Goal: Information Seeking & Learning: Learn about a topic

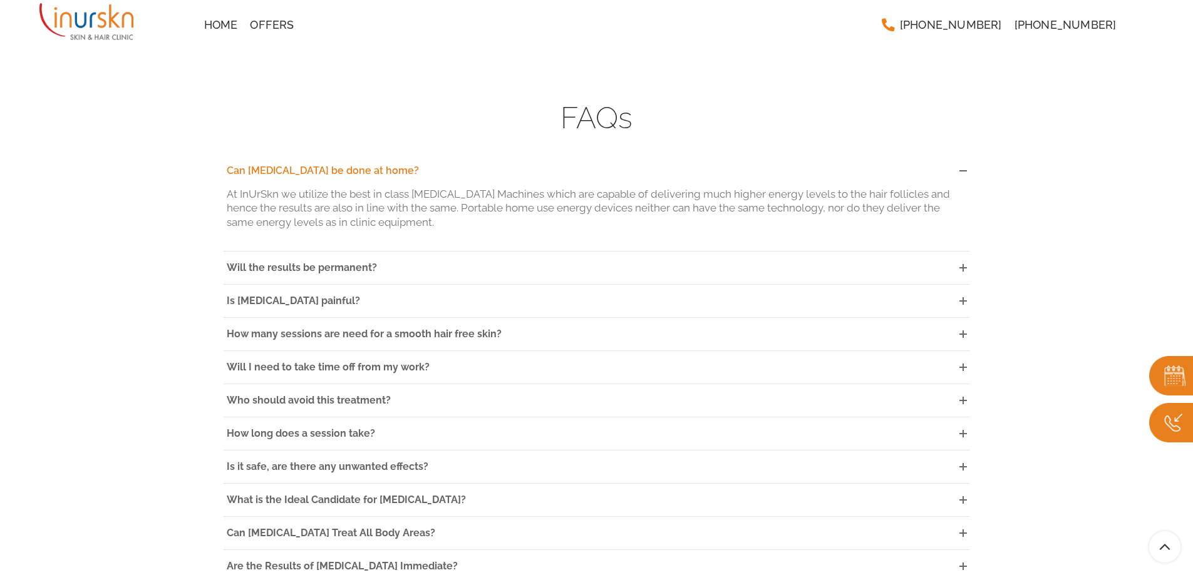
scroll to position [3443, 0]
click at [227, 259] on span "Will the results be permanent?" at bounding box center [302, 265] width 150 height 12
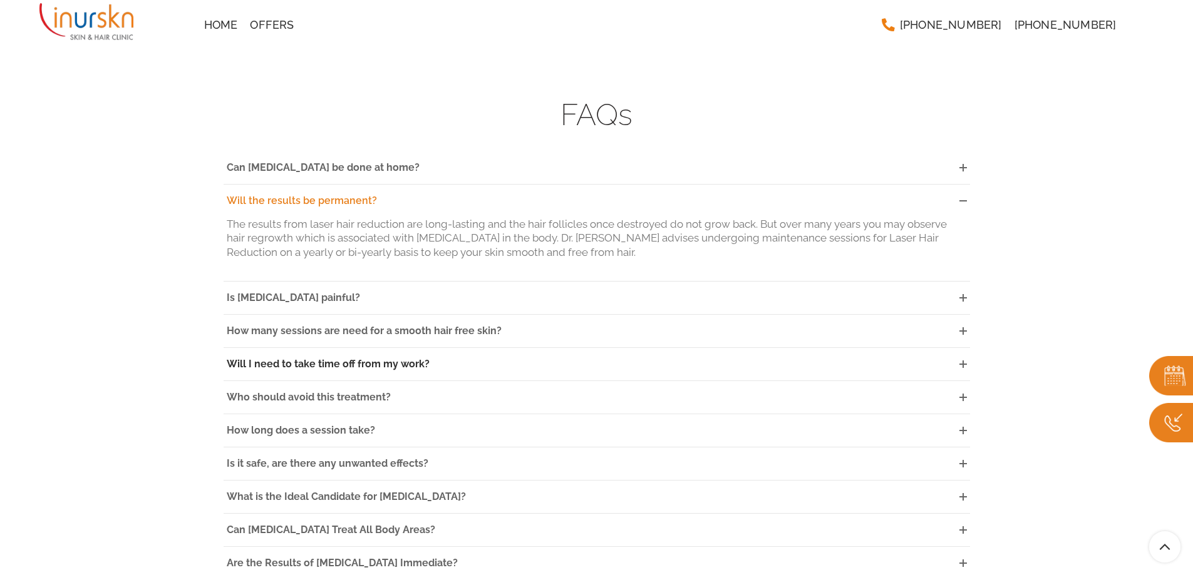
click at [300, 358] on span "Will I need to take time off from my work?" at bounding box center [328, 364] width 203 height 12
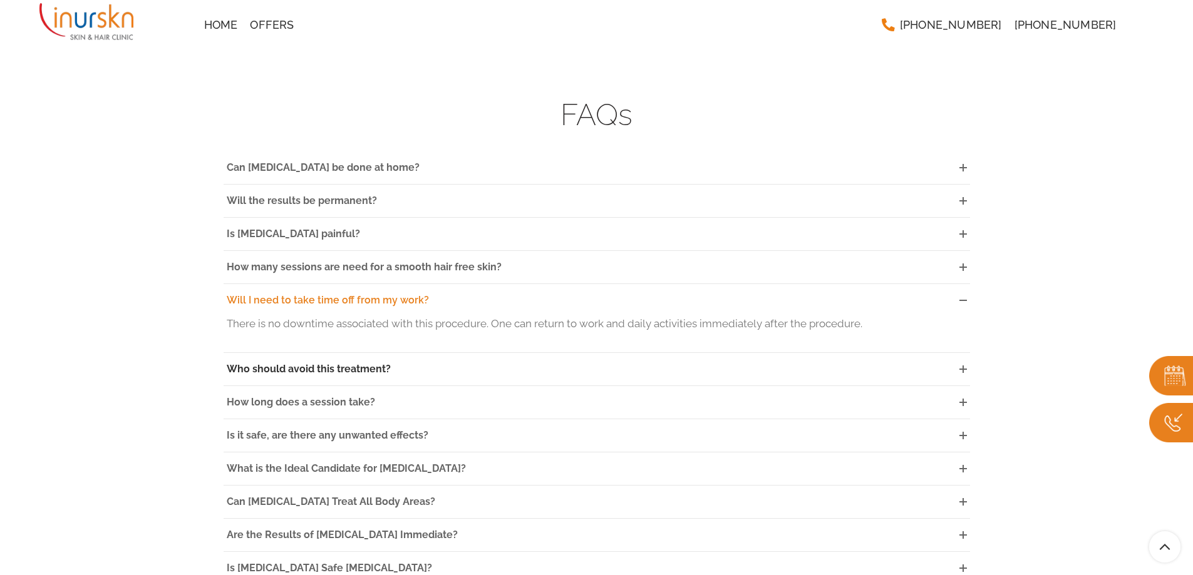
click at [274, 363] on span "Who should avoid this treatment?" at bounding box center [309, 369] width 164 height 12
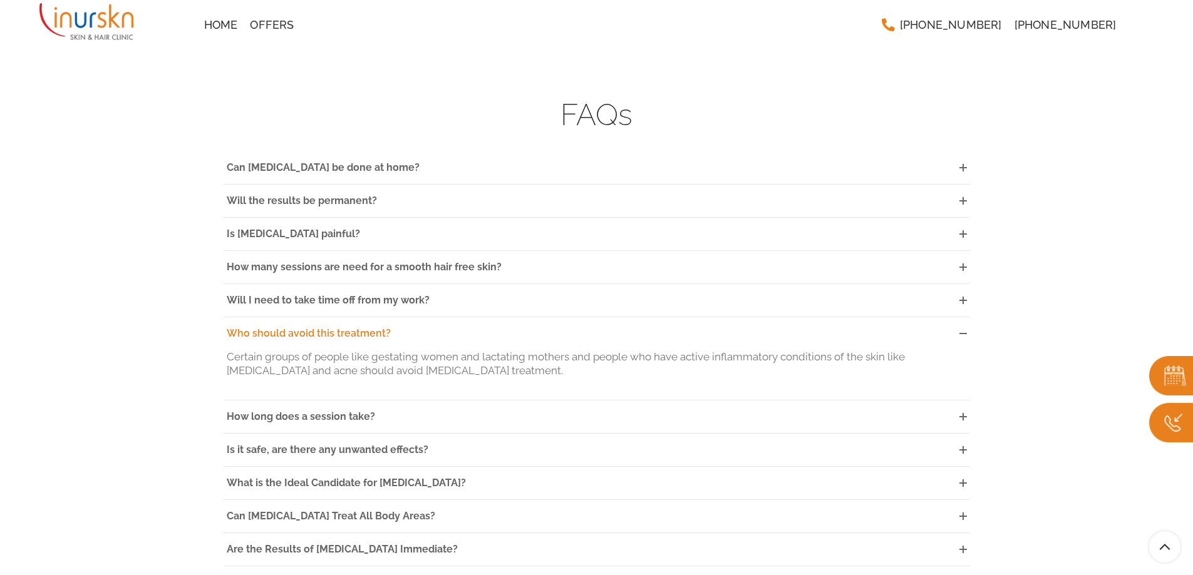
click at [256, 327] on span "Who should avoid this treatment?" at bounding box center [309, 333] width 164 height 12
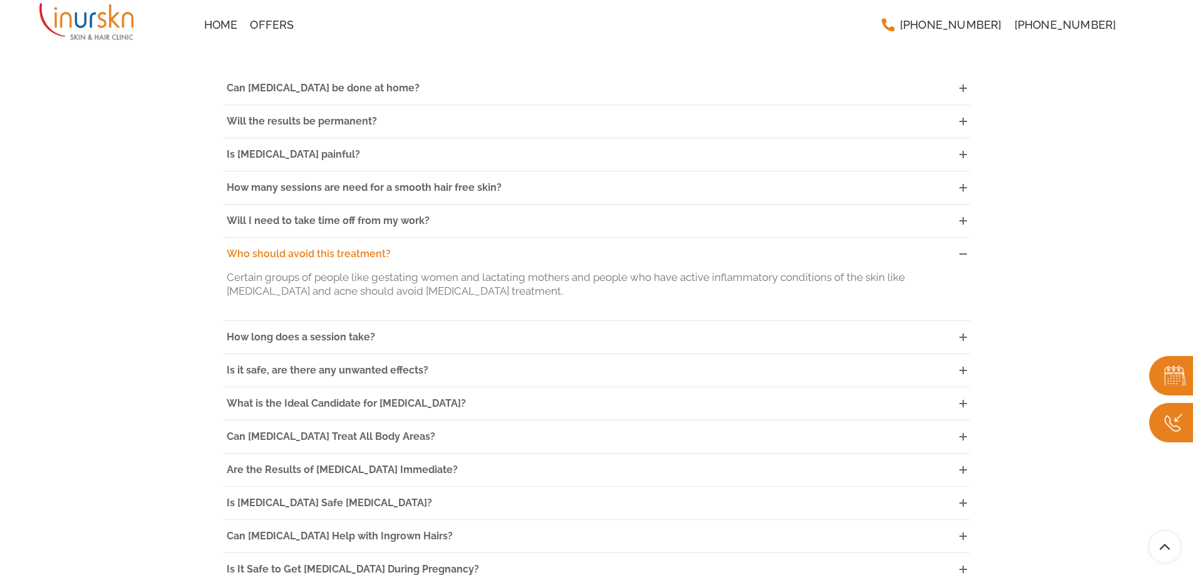
scroll to position [3631, 0]
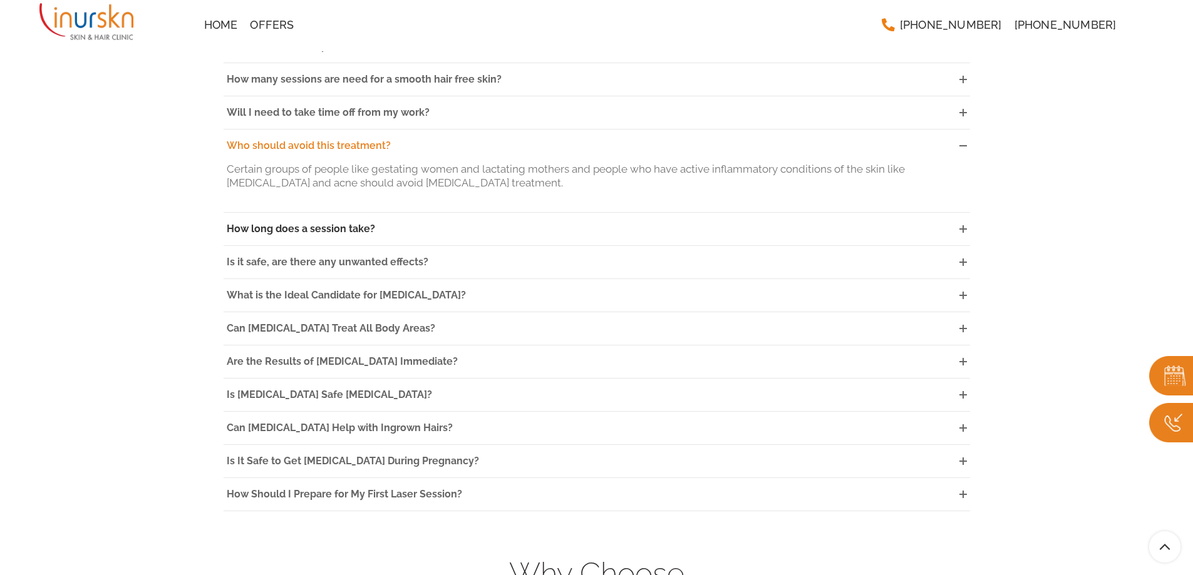
click at [252, 223] on span "How long does a session take?" at bounding box center [301, 229] width 148 height 12
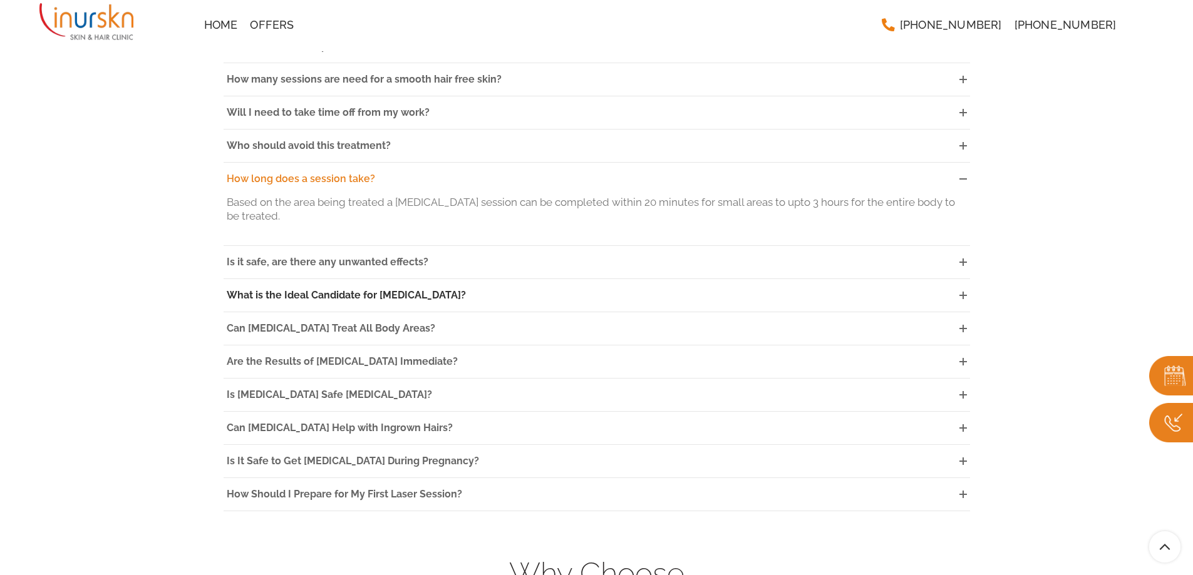
click at [239, 289] on span "What is the Ideal Candidate for [MEDICAL_DATA]?" at bounding box center [346, 295] width 239 height 12
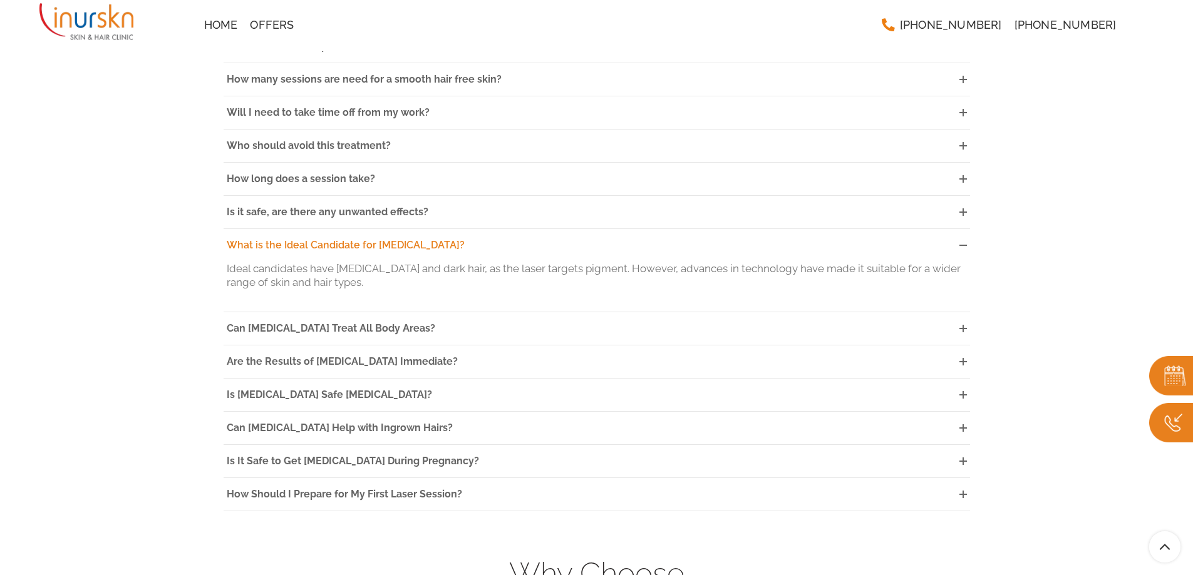
click at [235, 239] on span "What is the Ideal Candidate for [MEDICAL_DATA]?" at bounding box center [346, 245] width 238 height 12
click at [255, 322] on span "Can [MEDICAL_DATA] Treat All Body Areas?" at bounding box center [331, 328] width 208 height 12
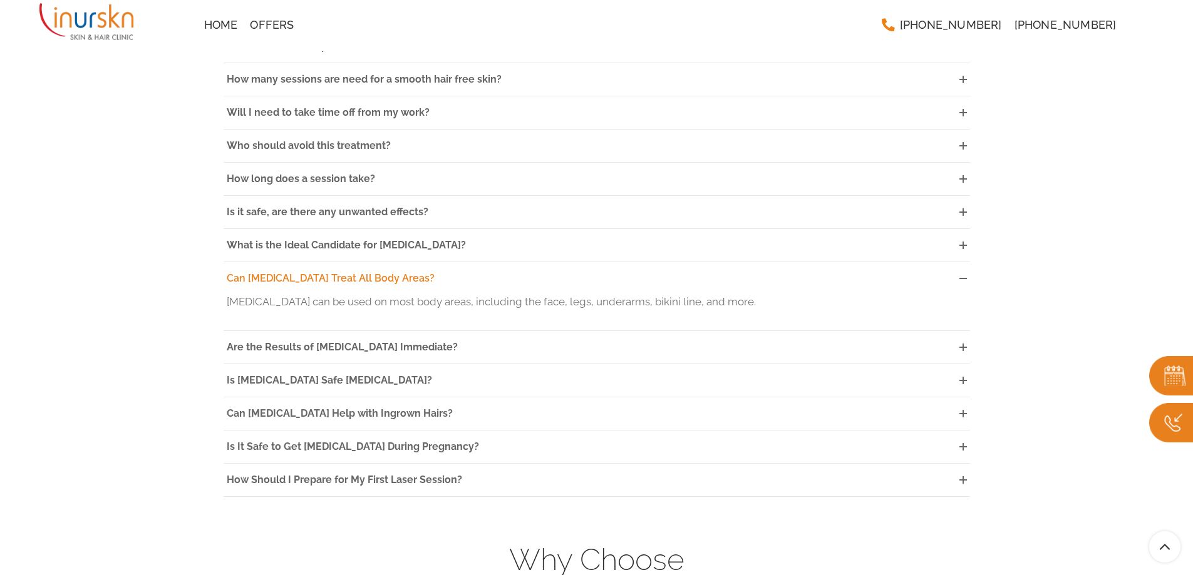
click at [252, 272] on span "Can [MEDICAL_DATA] Treat All Body Areas?" at bounding box center [331, 278] width 208 height 12
click at [257, 408] on span "Can [MEDICAL_DATA] Help with Ingrown Hairs?" at bounding box center [340, 414] width 226 height 12
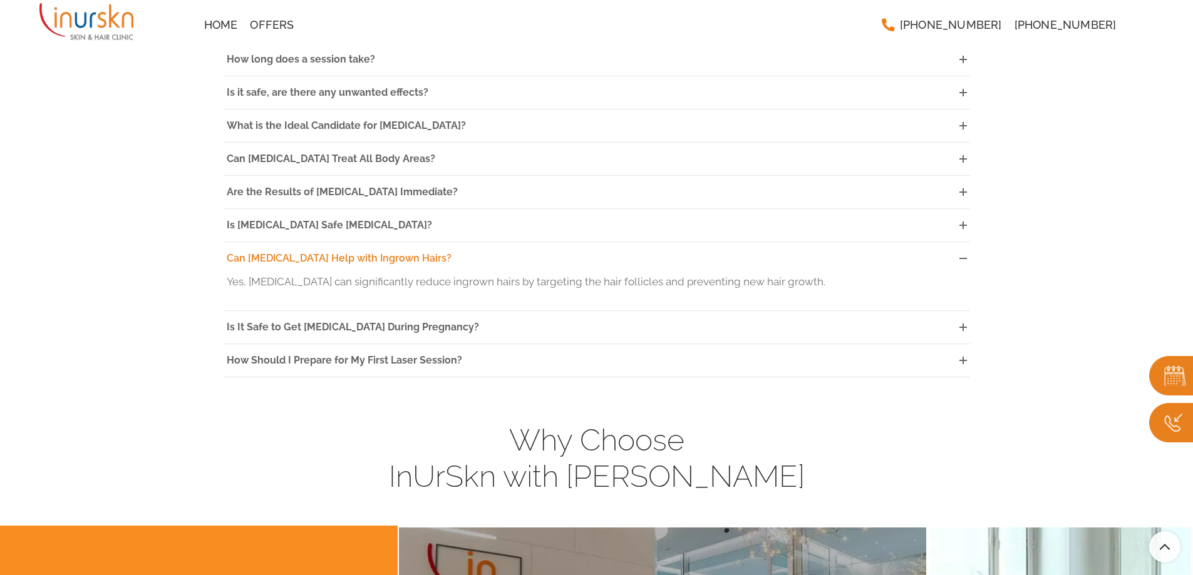
scroll to position [3756, 0]
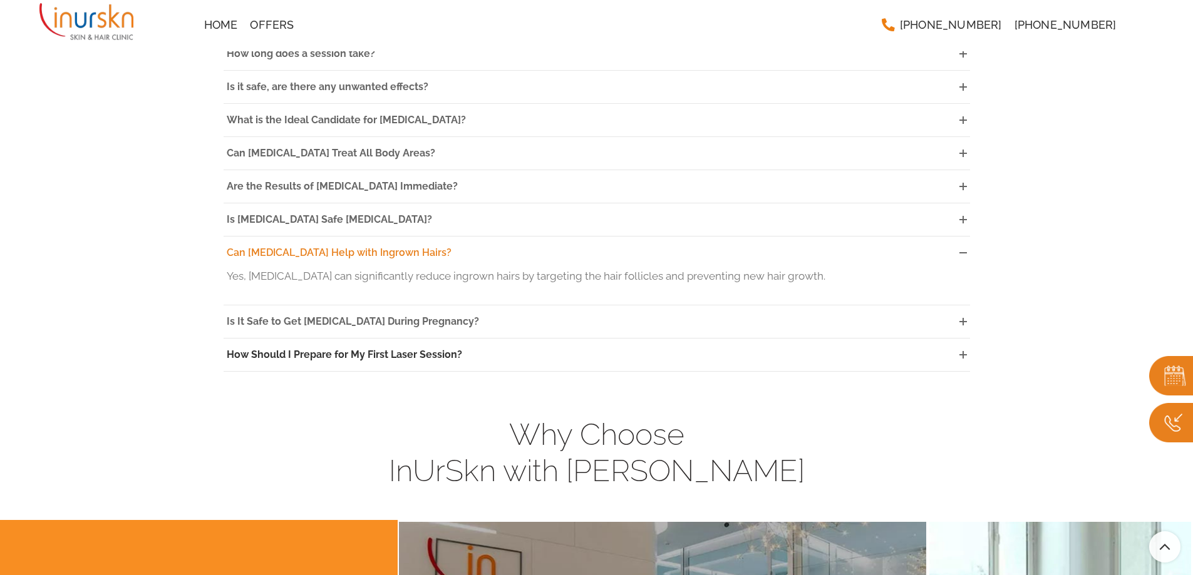
click at [247, 349] on span "How Should I Prepare for My First Laser Session?" at bounding box center [344, 355] width 235 height 12
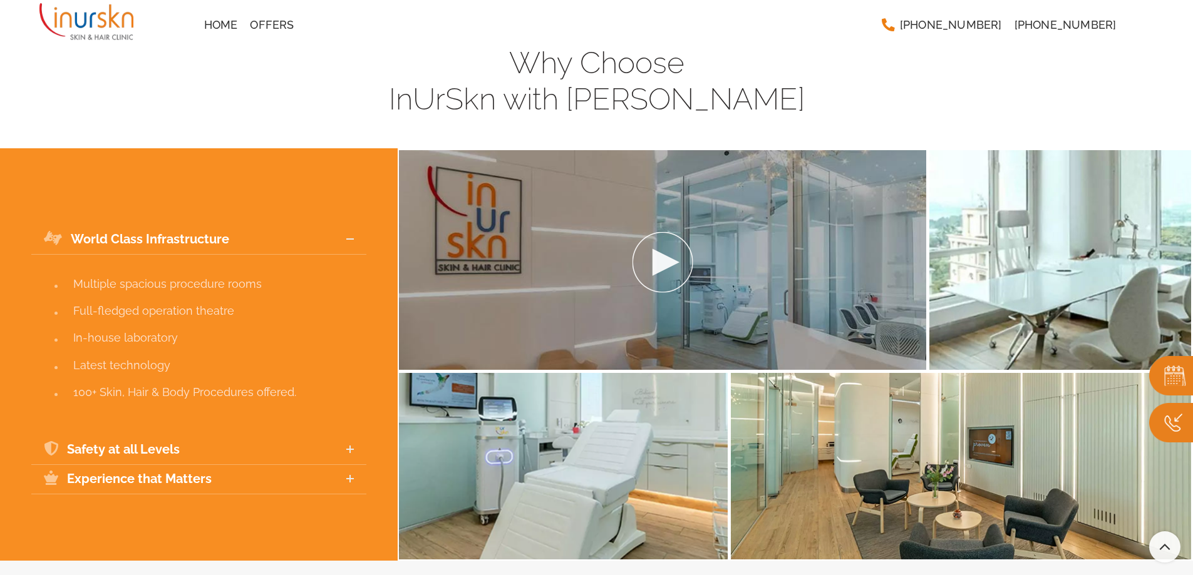
scroll to position [4194, 0]
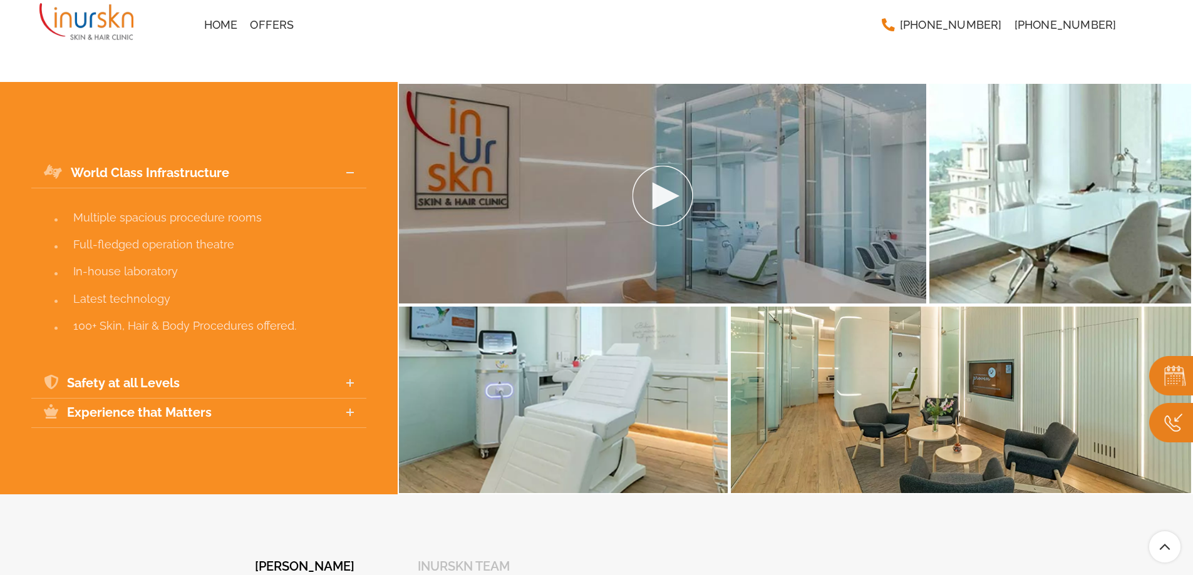
click at [672, 165] on img at bounding box center [662, 196] width 63 height 63
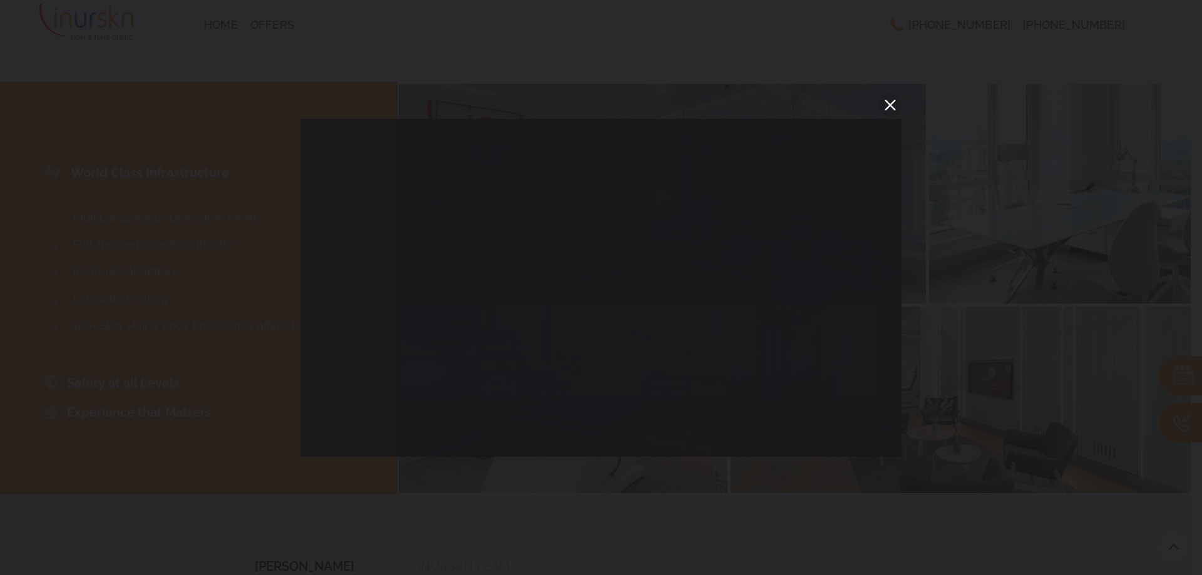
click at [890, 99] on button "You can close this modal content with the ESC key" at bounding box center [890, 105] width 23 height 23
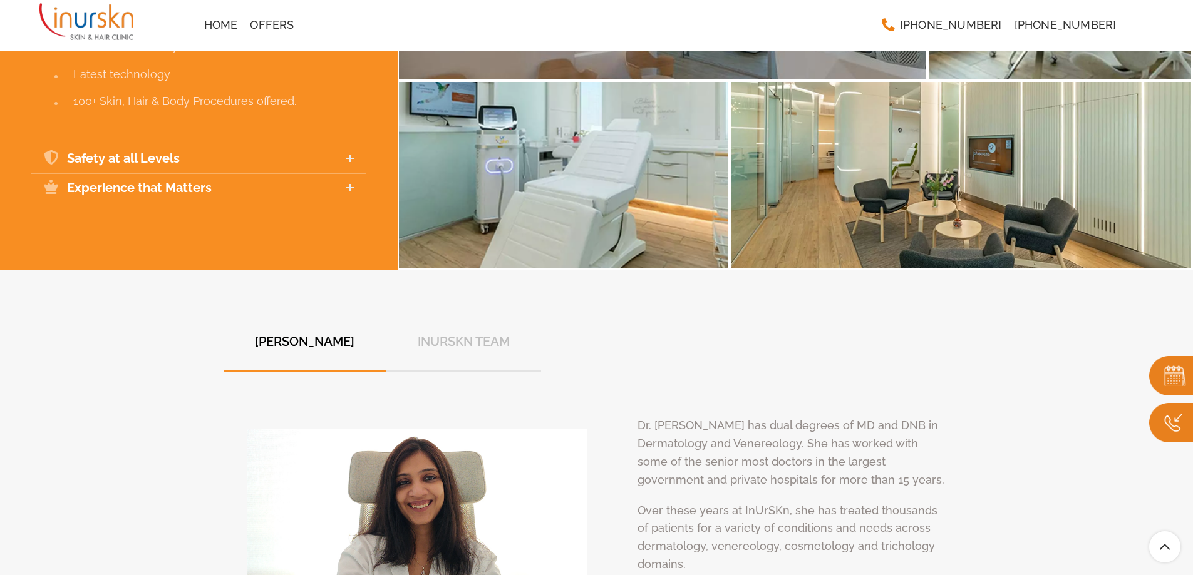
scroll to position [4507, 0]
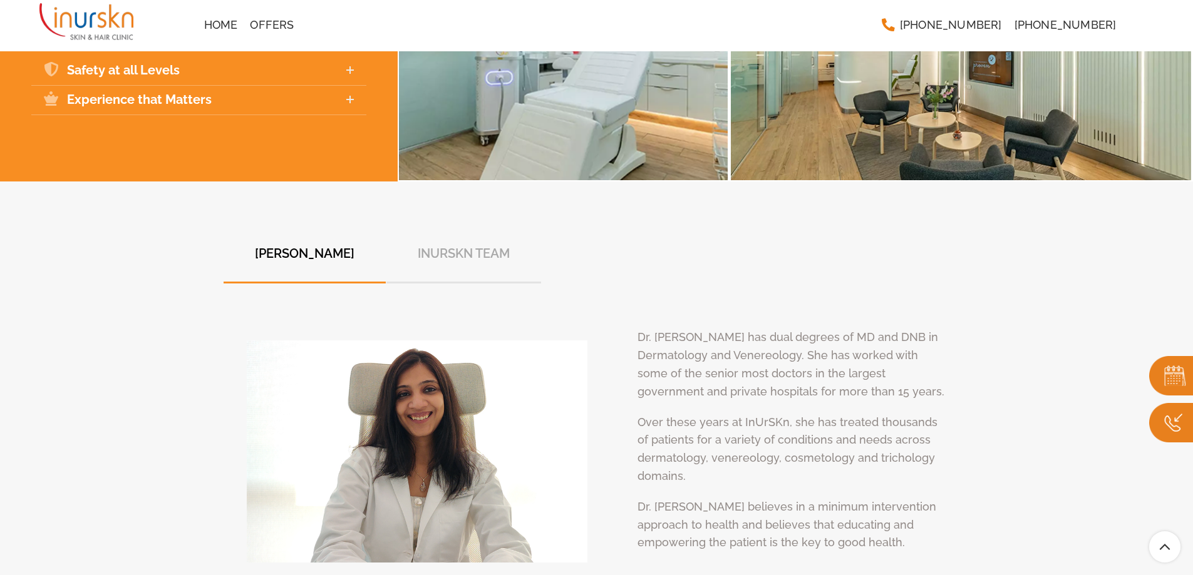
click at [498, 245] on span "InUrSkn Team" at bounding box center [464, 253] width 92 height 19
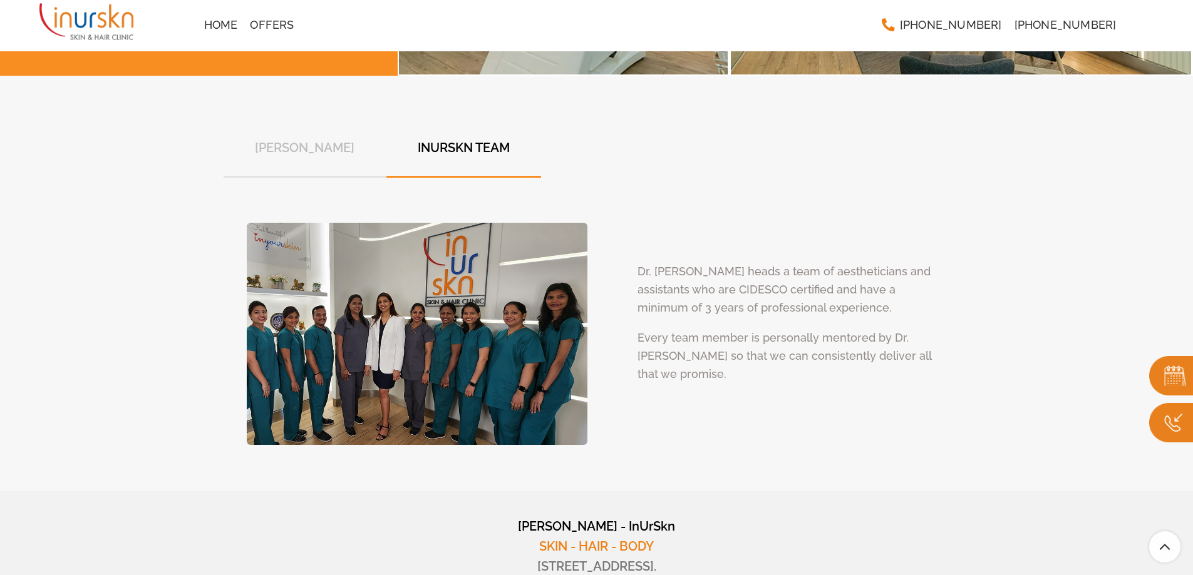
scroll to position [4726, 0]
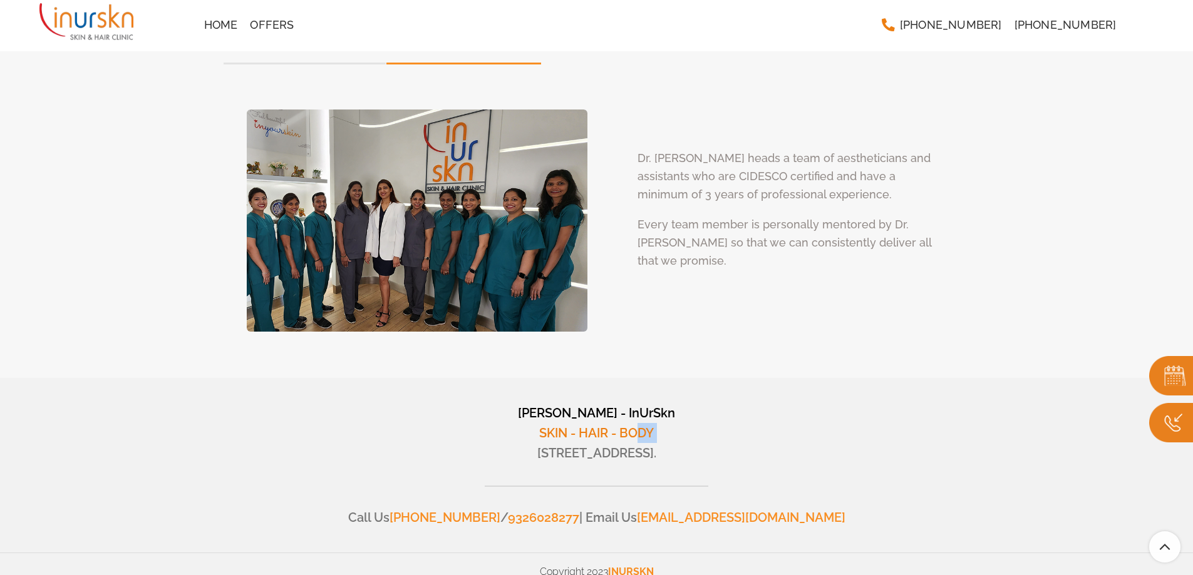
drag, startPoint x: 237, startPoint y: 429, endPoint x: 553, endPoint y: 399, distance: 316.9
click at [639, 418] on div "[PERSON_NAME] - InUrSkn SKIN - HAIR - BODY [STREET_ADDRESS]. Call Us [PHONE_NUM…" at bounding box center [596, 465] width 746 height 125
drag, startPoint x: 507, startPoint y: 389, endPoint x: 957, endPoint y: 457, distance: 454.6
click at [957, 457] on div "[PERSON_NAME] - InUrSkn SKIN - HAIR - BODY [STREET_ADDRESS]. Call Us [PHONE_NUM…" at bounding box center [596, 465] width 746 height 125
copy div "[PERSON_NAME] - InUrSkn SKIN - HAIR - BODY #[GEOGRAPHIC_DATA] - Commercial Wing…"
